Goal: Information Seeking & Learning: Check status

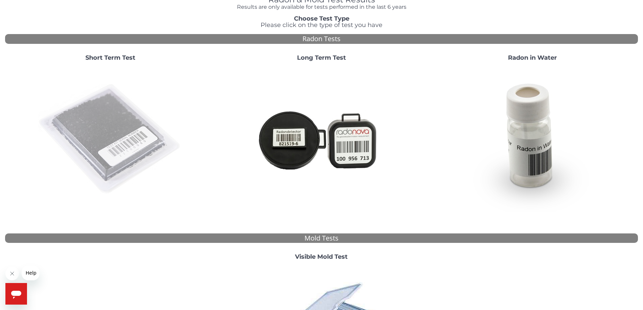
scroll to position [48, 0]
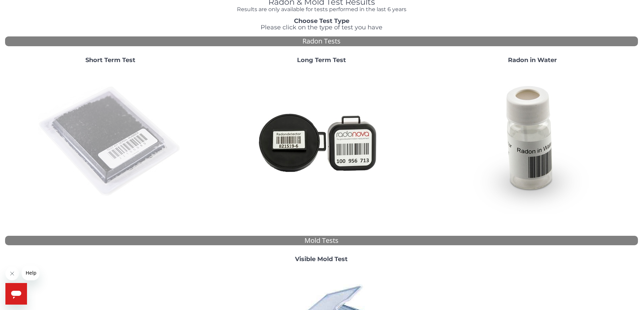
click at [120, 130] on img at bounding box center [110, 141] width 145 height 145
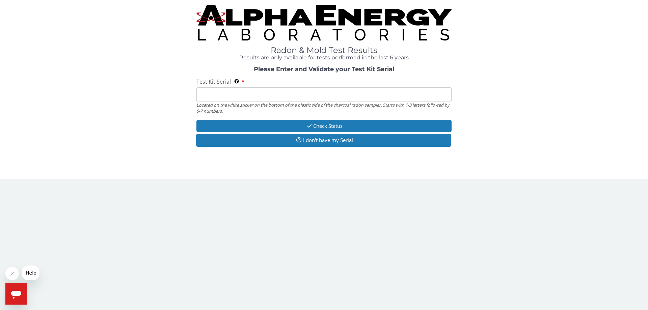
click at [232, 96] on input "Test Kit Serial Located on the white sticker on the bottom of the plastic side …" at bounding box center [323, 94] width 255 height 15
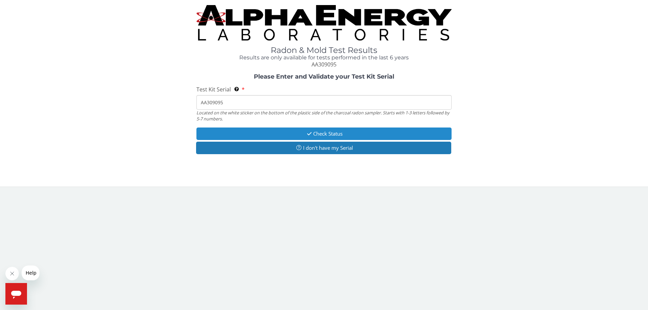
type input "AA309095"
click at [273, 130] on button "Check Status" at bounding box center [323, 133] width 255 height 12
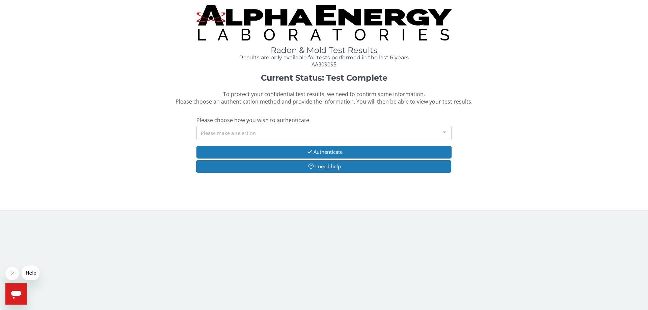
click at [252, 133] on div "Please make a selection" at bounding box center [323, 133] width 255 height 15
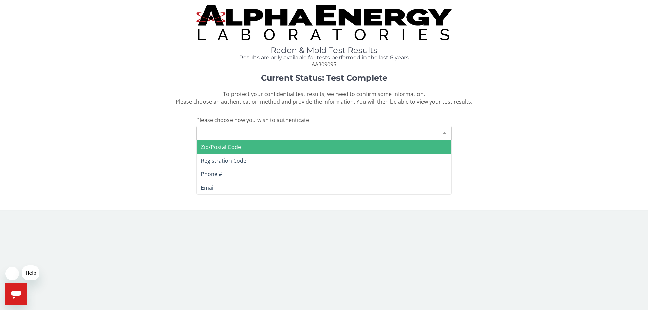
click at [234, 145] on span "Zip/Postal Code" at bounding box center [221, 146] width 40 height 7
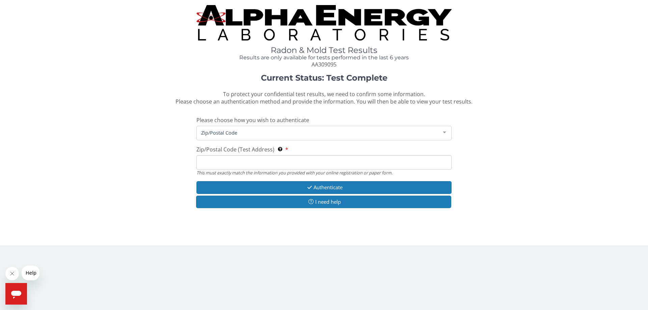
click at [255, 160] on input "Zip/Postal Code (Test Address) This must exactly match the information you prov…" at bounding box center [323, 162] width 255 height 15
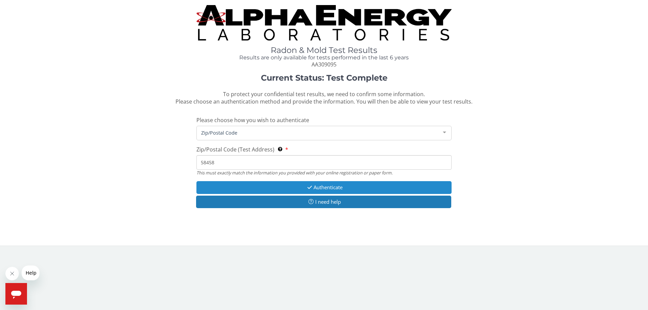
type input "58458"
click at [310, 186] on icon "button" at bounding box center [310, 187] width 8 height 5
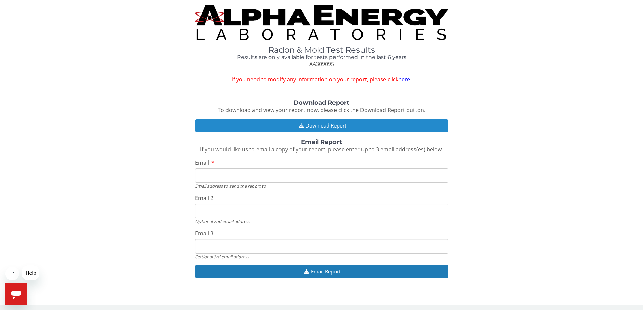
click at [295, 125] on button "Download Report" at bounding box center [321, 125] width 253 height 12
